Goal: Task Accomplishment & Management: Use online tool/utility

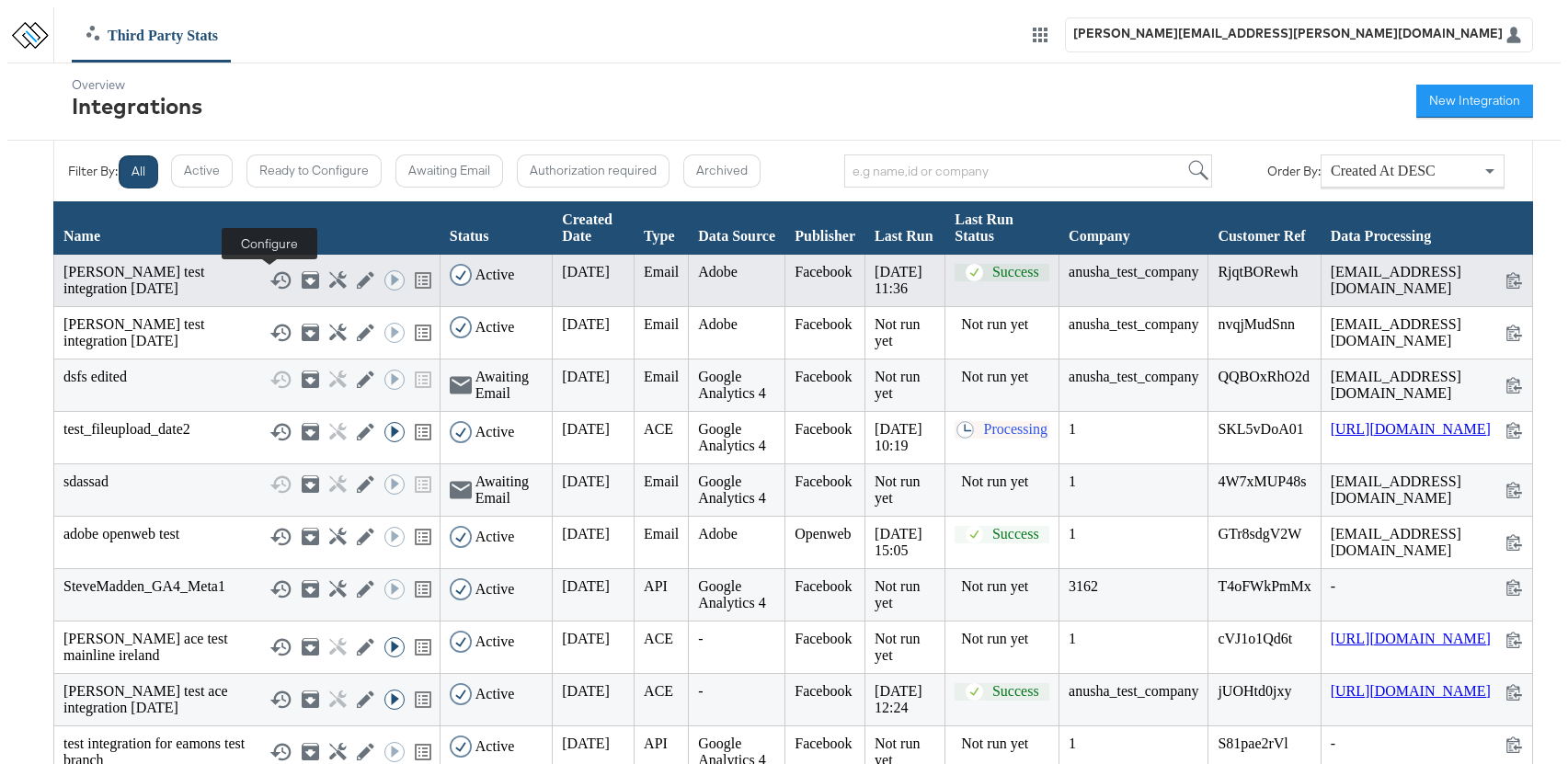
click at [329, 283] on icon at bounding box center [338, 280] width 17 height 17
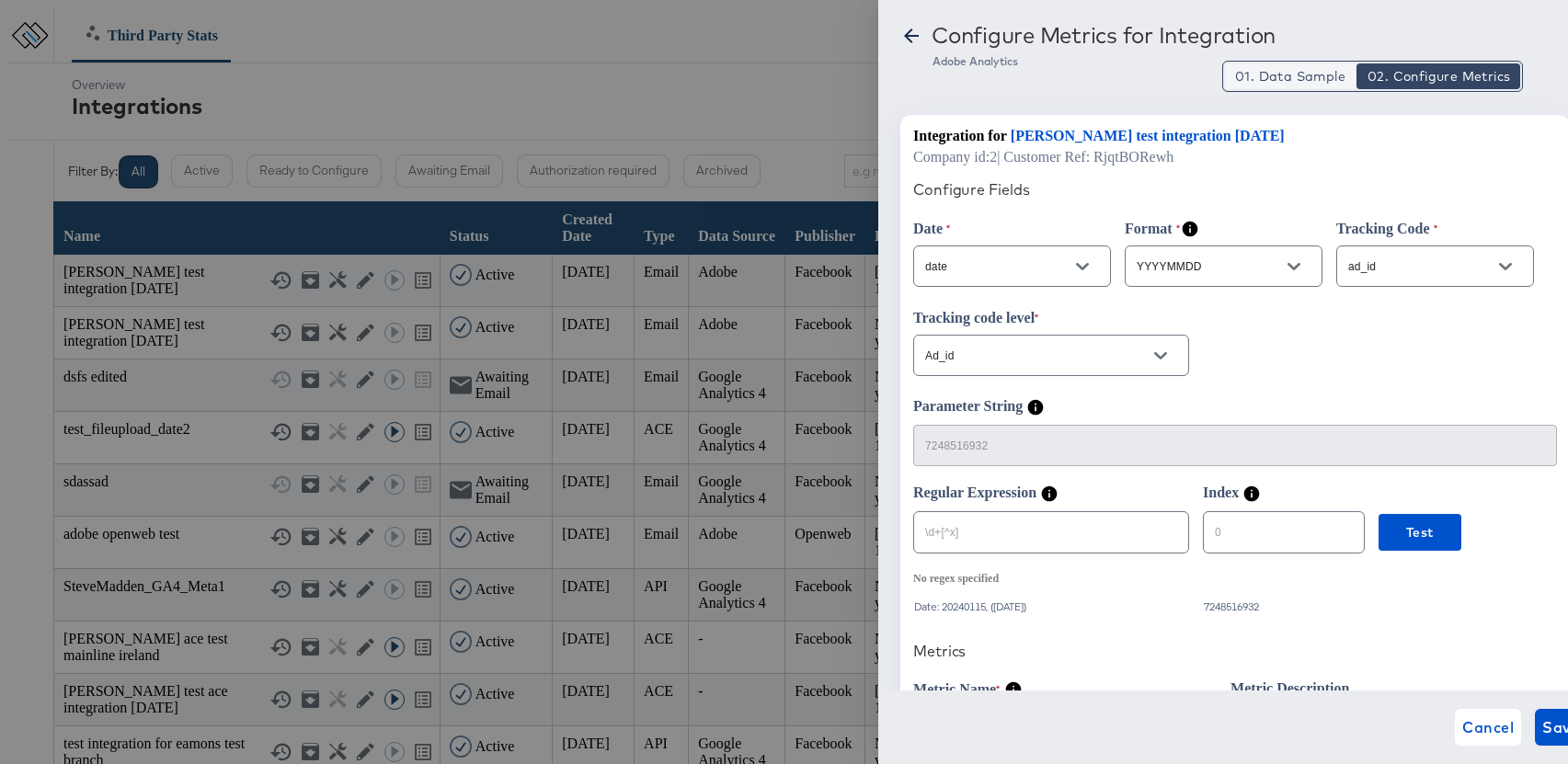
click at [1304, 79] on span "01. Data Sample" at bounding box center [1290, 76] width 110 height 18
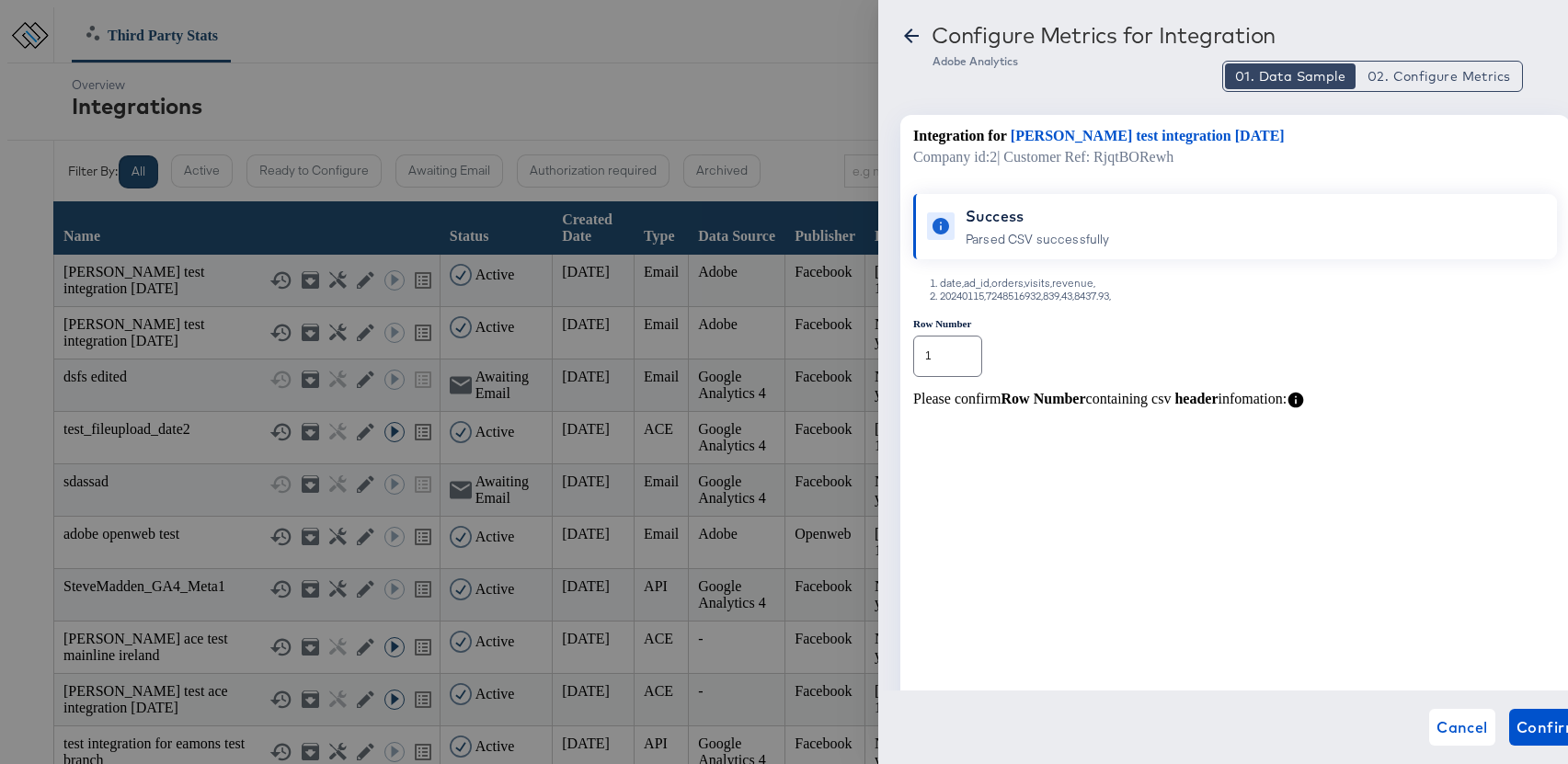
type button "1"
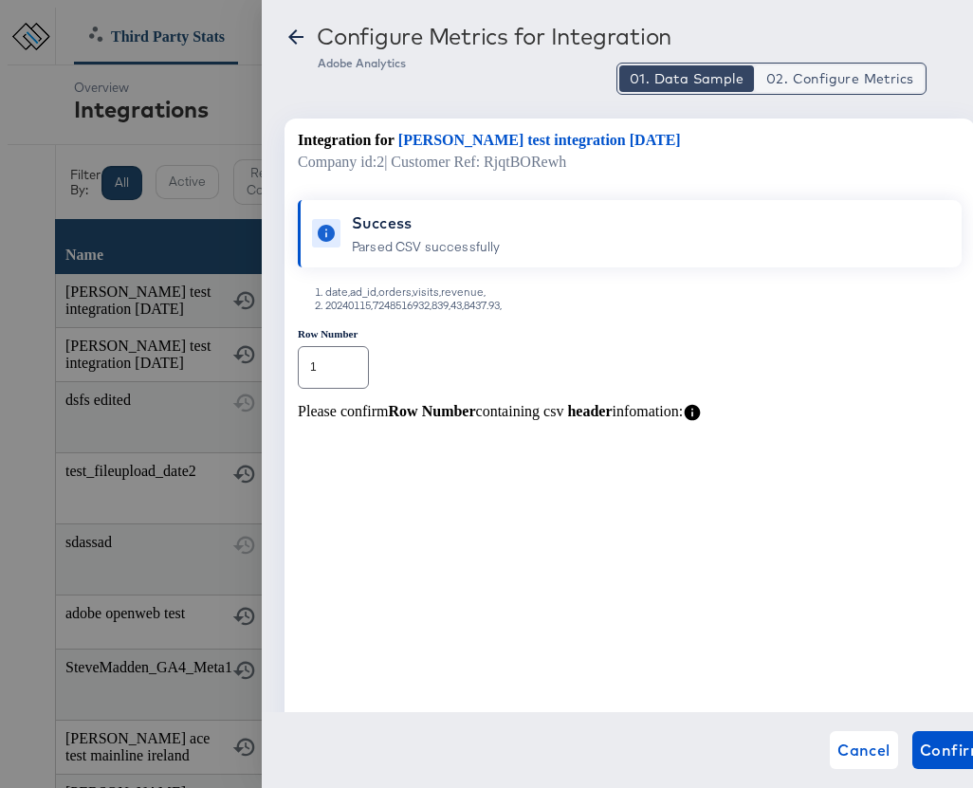
click at [853, 81] on span "02. Configure Metrics" at bounding box center [840, 78] width 147 height 19
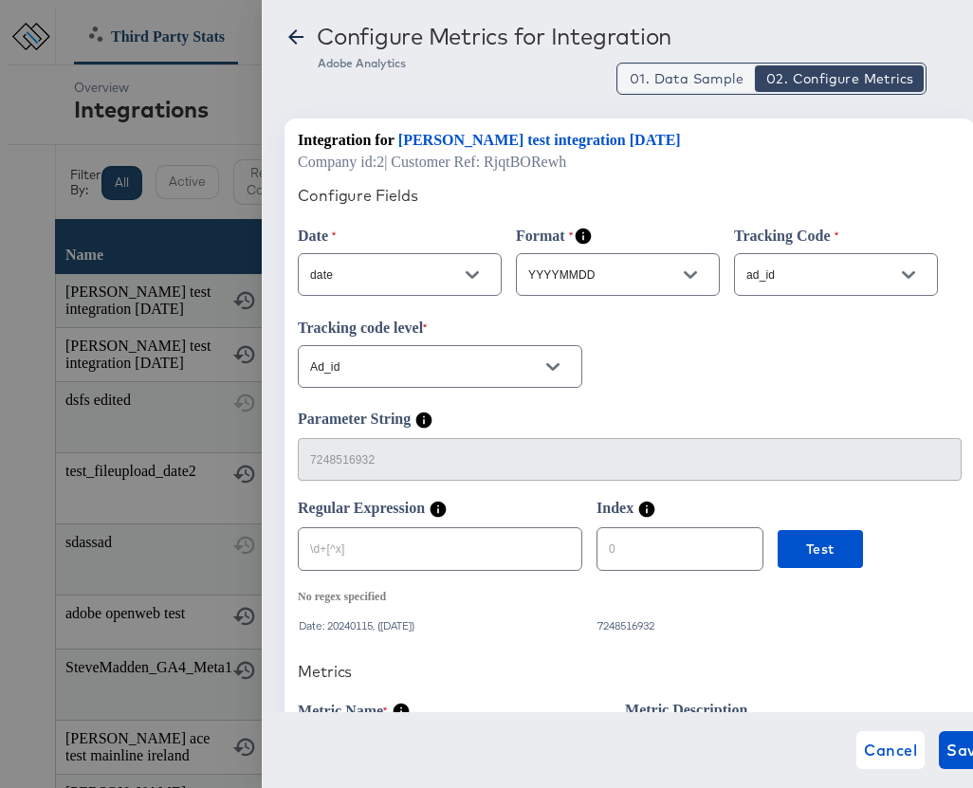
click at [696, 81] on span "01. Data Sample" at bounding box center [687, 78] width 114 height 19
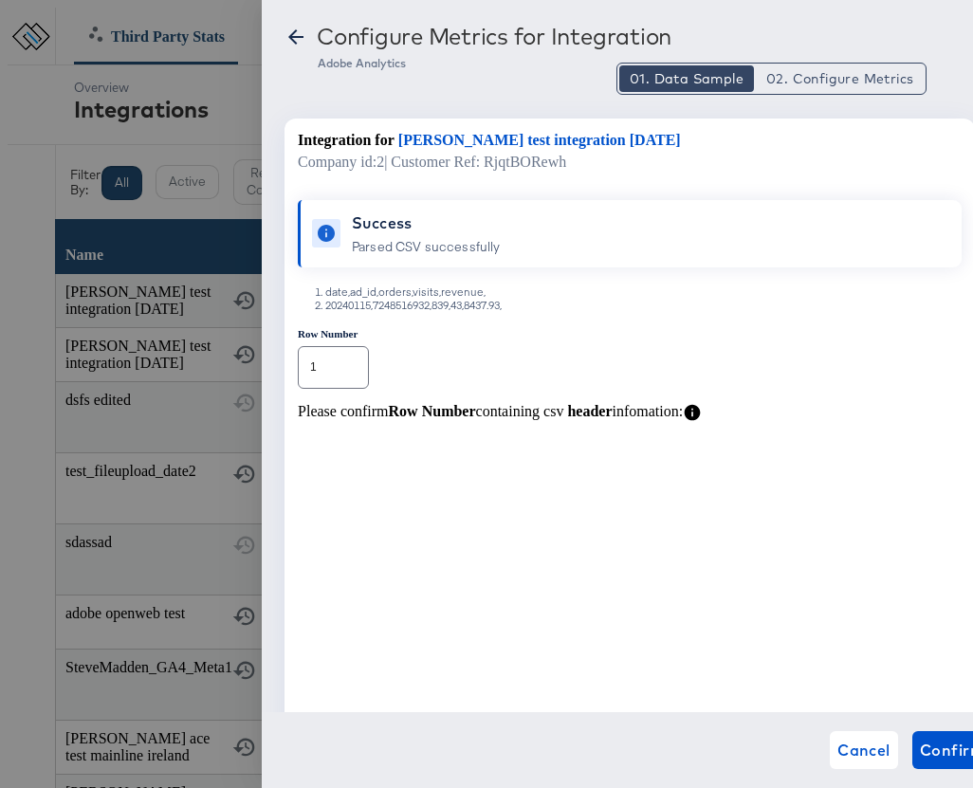
click at [293, 33] on icon at bounding box center [295, 36] width 15 height 15
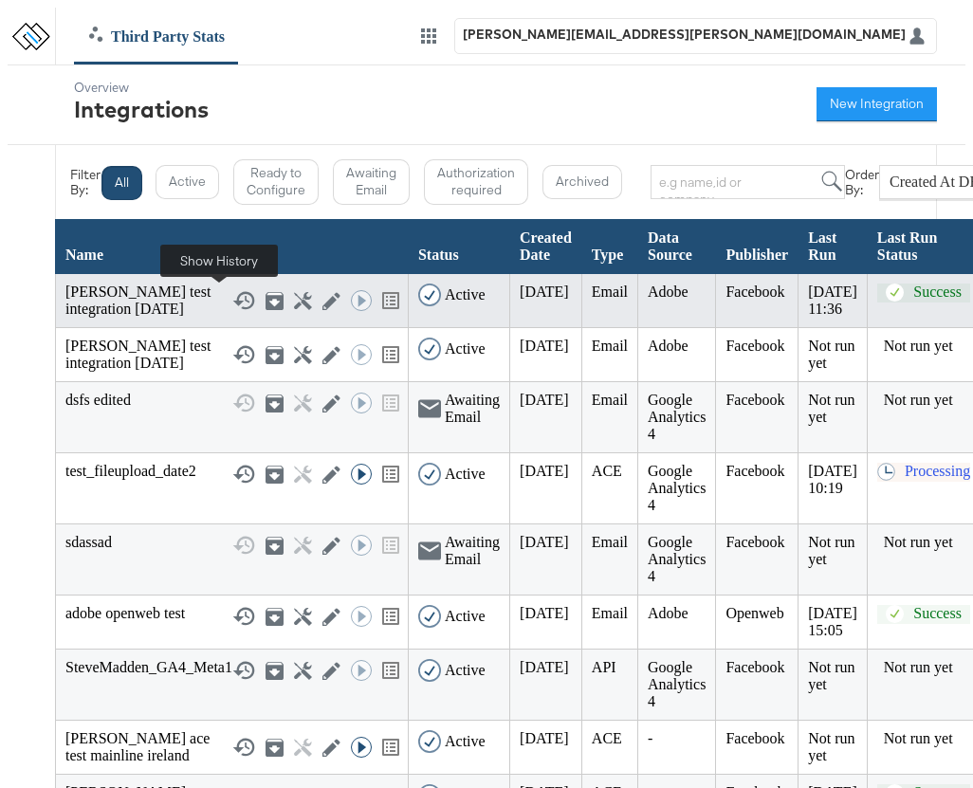
click at [232, 298] on icon at bounding box center [243, 300] width 23 height 23
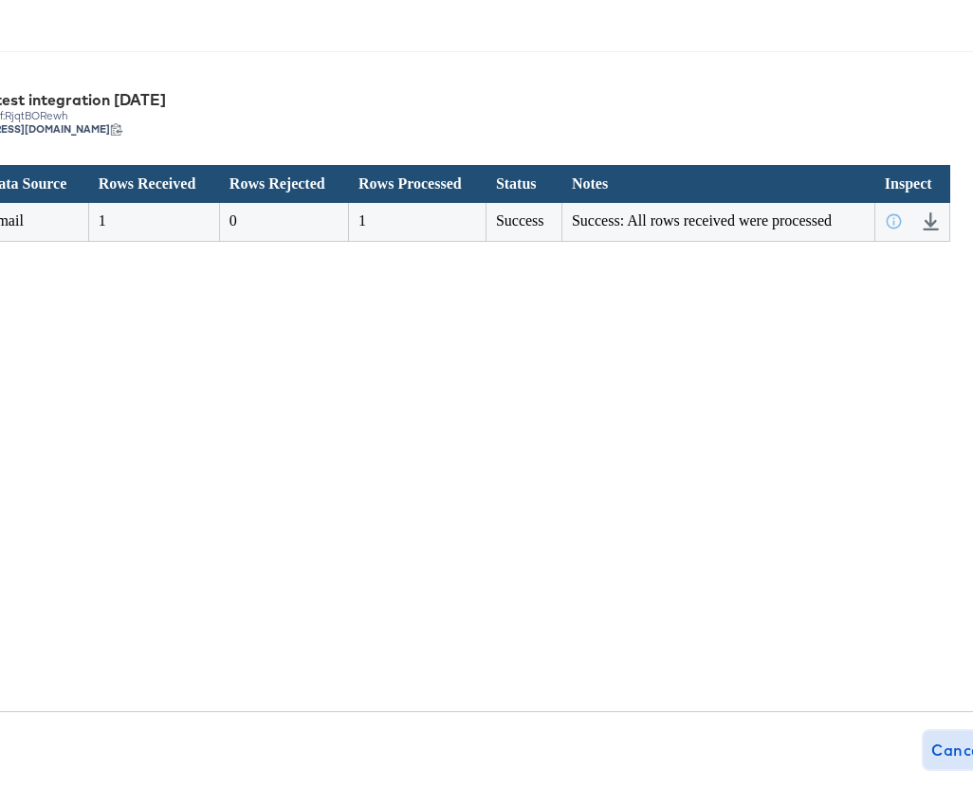
click at [932, 753] on span "Cancel" at bounding box center [958, 750] width 53 height 27
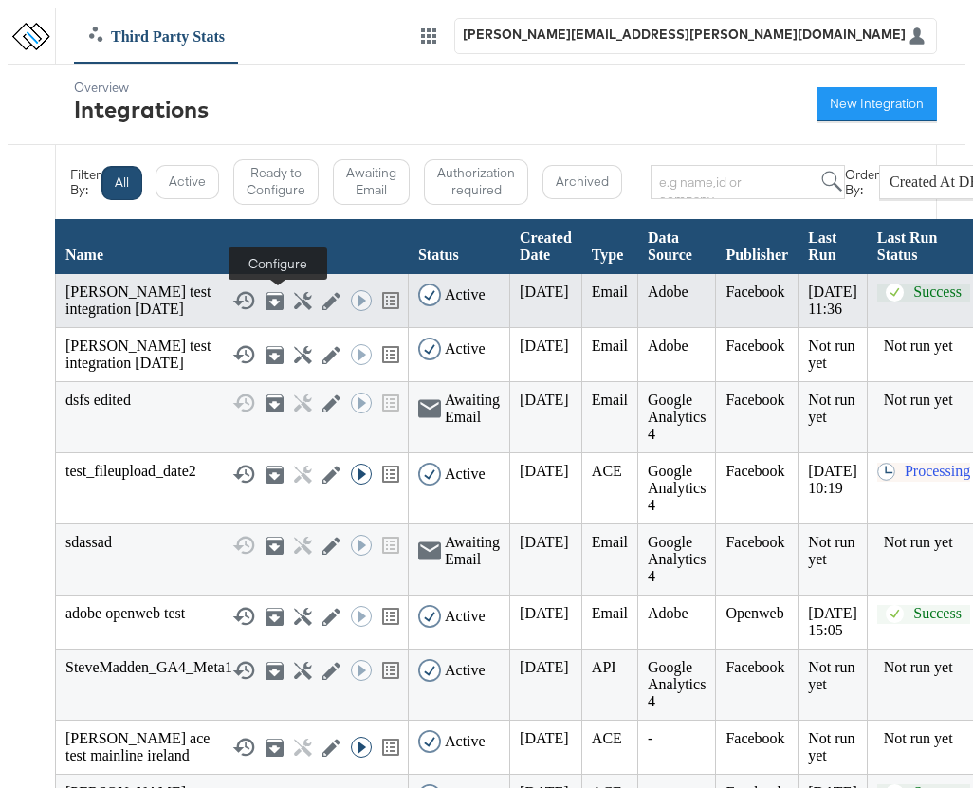
click at [294, 302] on icon at bounding box center [303, 301] width 18 height 18
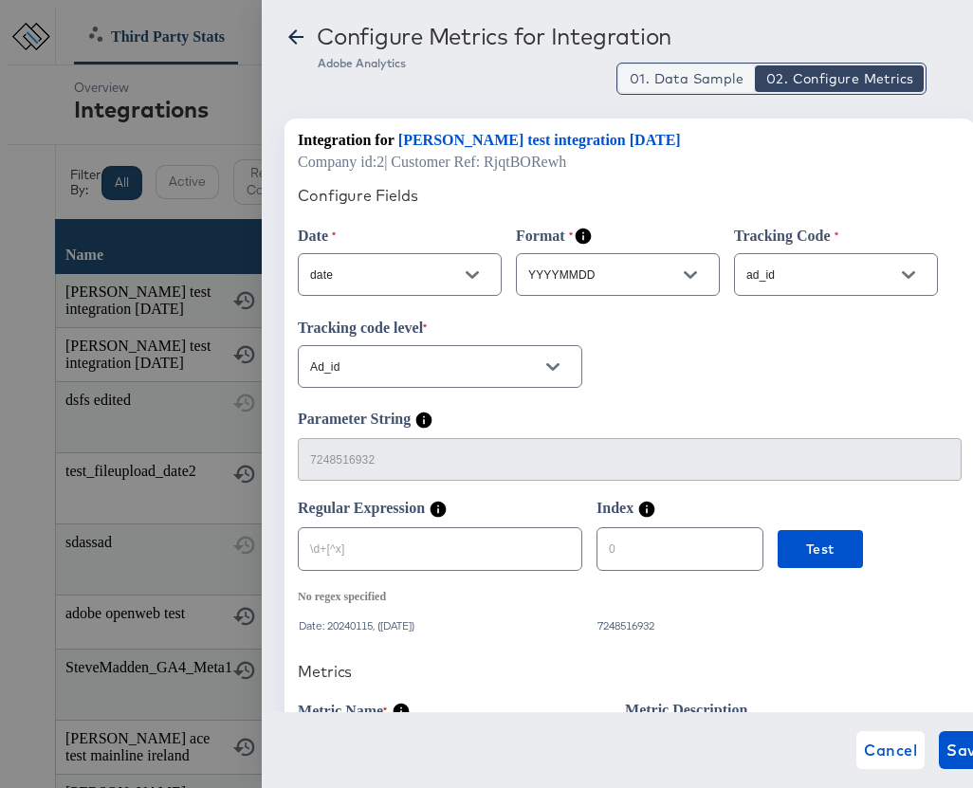
click at [677, 77] on span "01. Data Sample" at bounding box center [687, 78] width 114 height 19
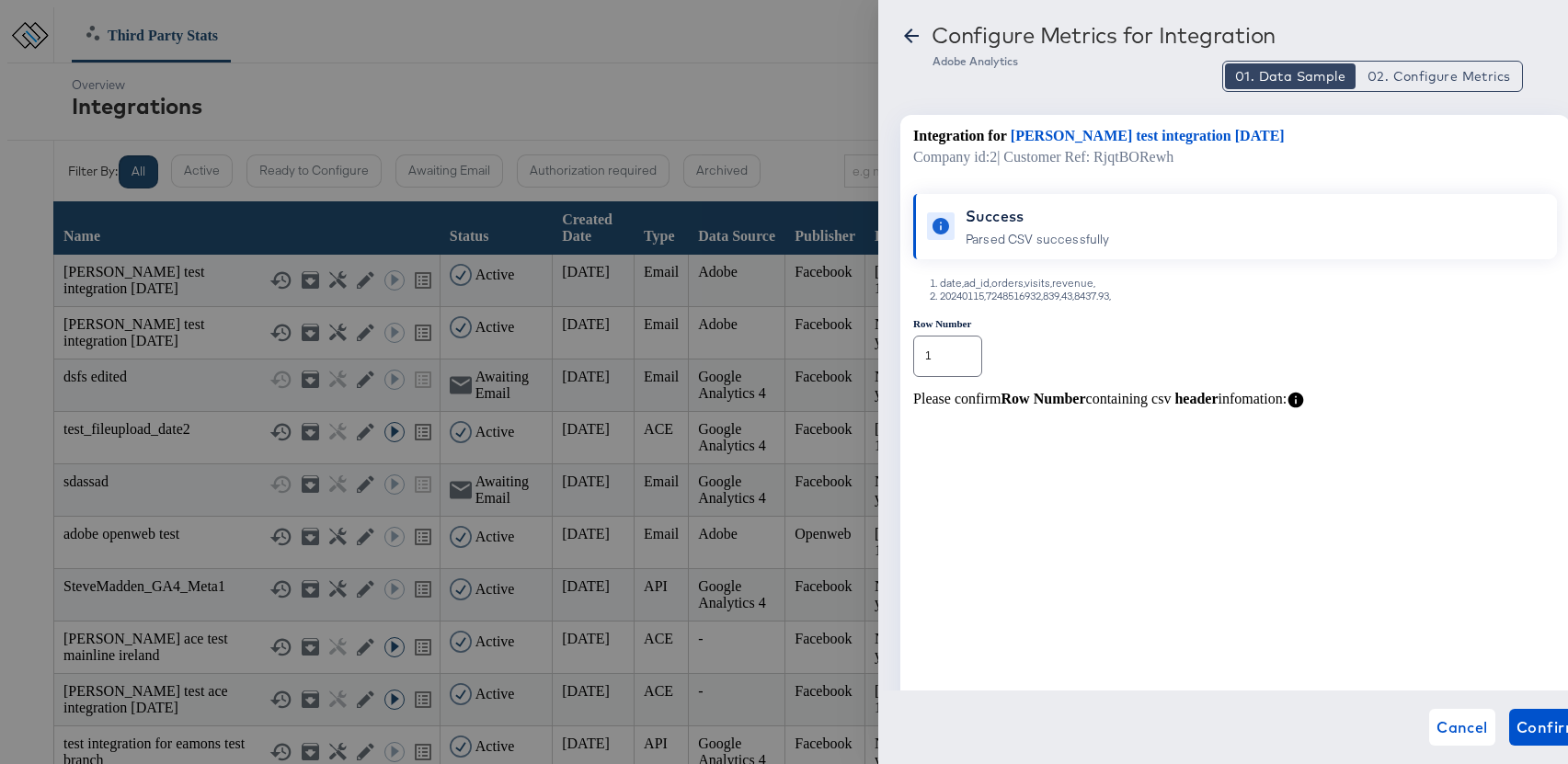
click at [912, 41] on icon at bounding box center [911, 36] width 22 height 22
